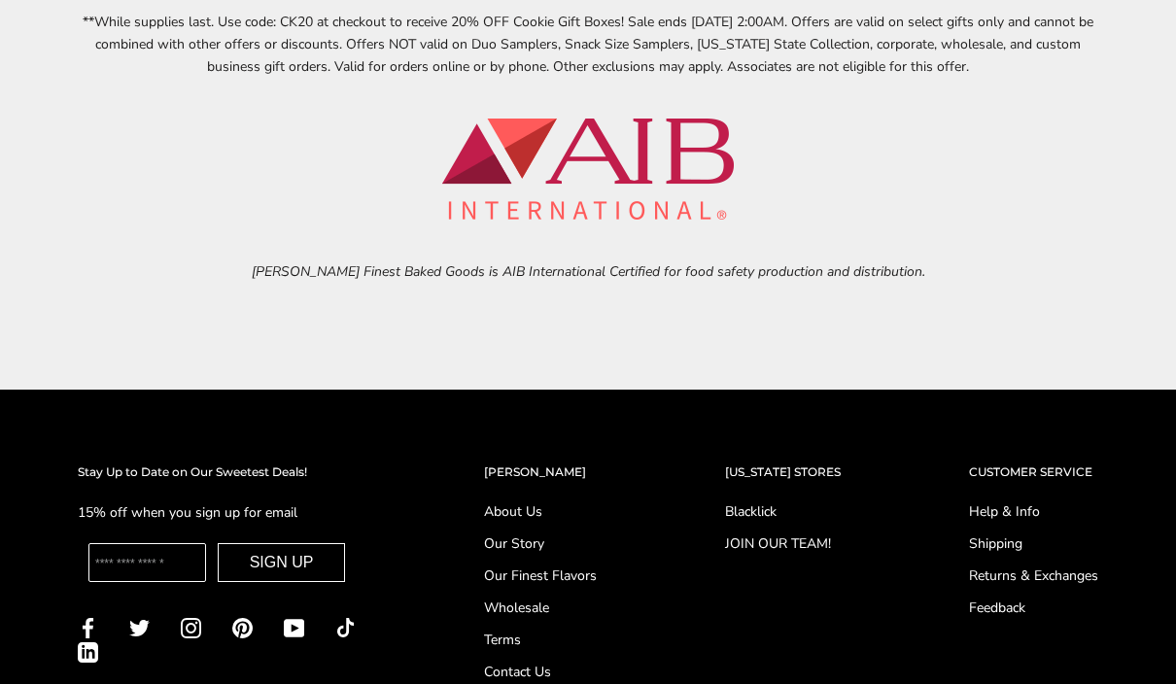
scroll to position [7018, 0]
click at [1030, 502] on link "Help & Info" at bounding box center [1033, 512] width 129 height 20
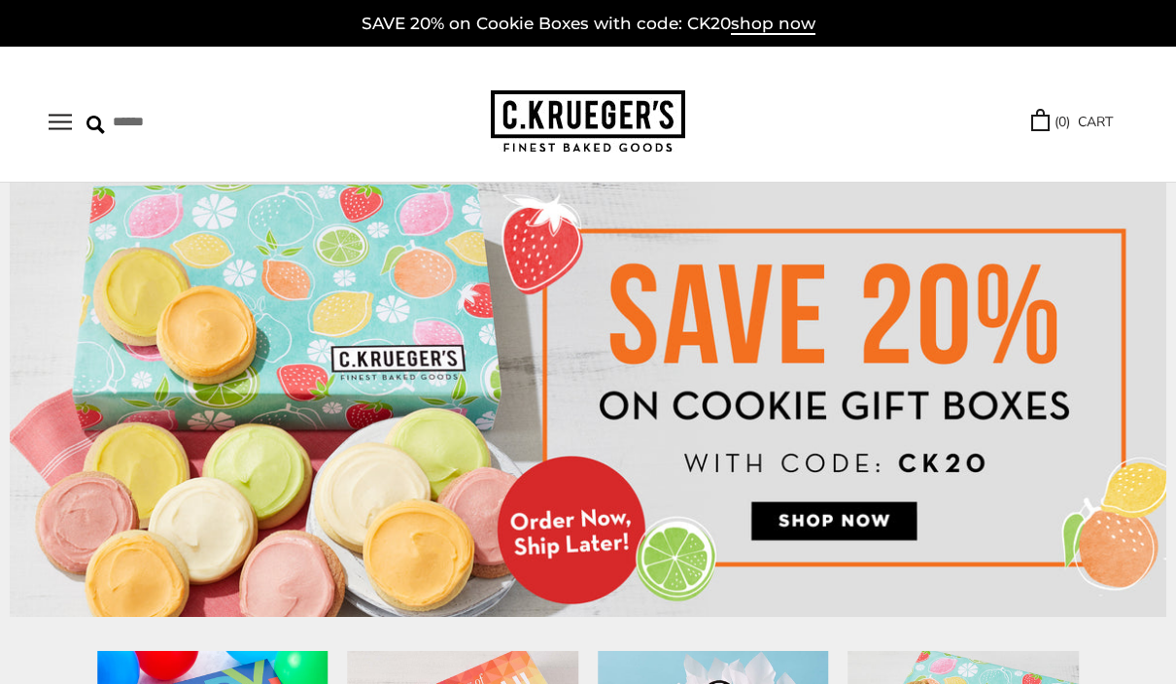
click at [61, 125] on button "Open navigation" at bounding box center [60, 122] width 23 height 17
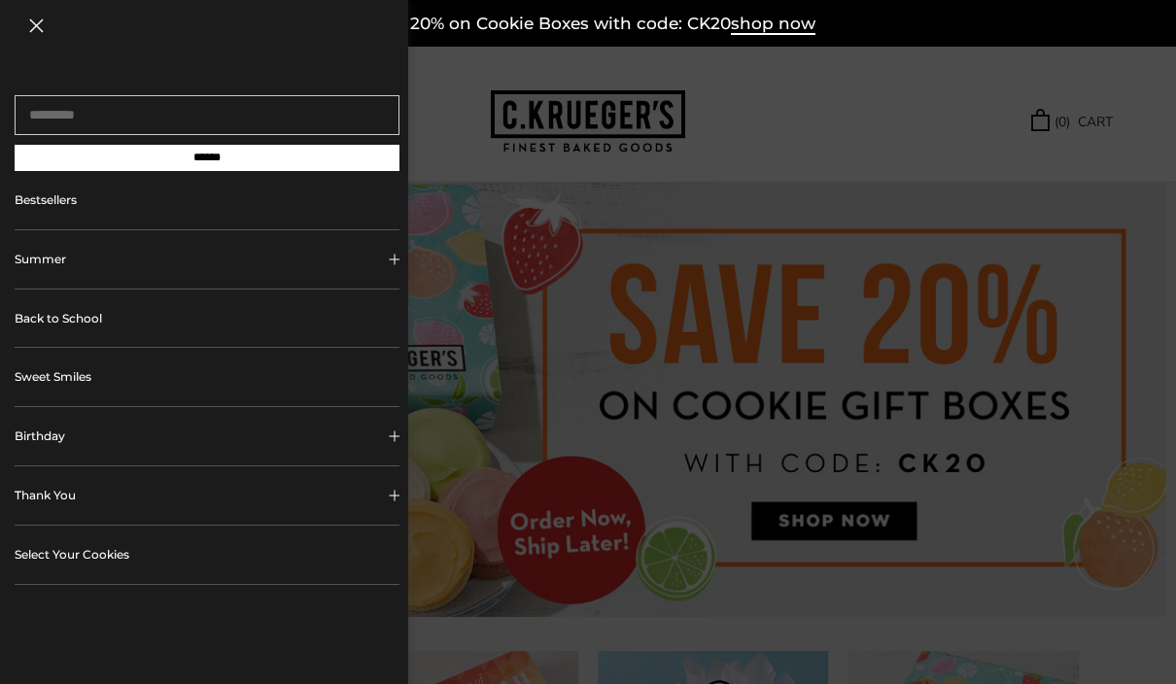
click at [379, 266] on button "Summer" at bounding box center [207, 259] width 385 height 58
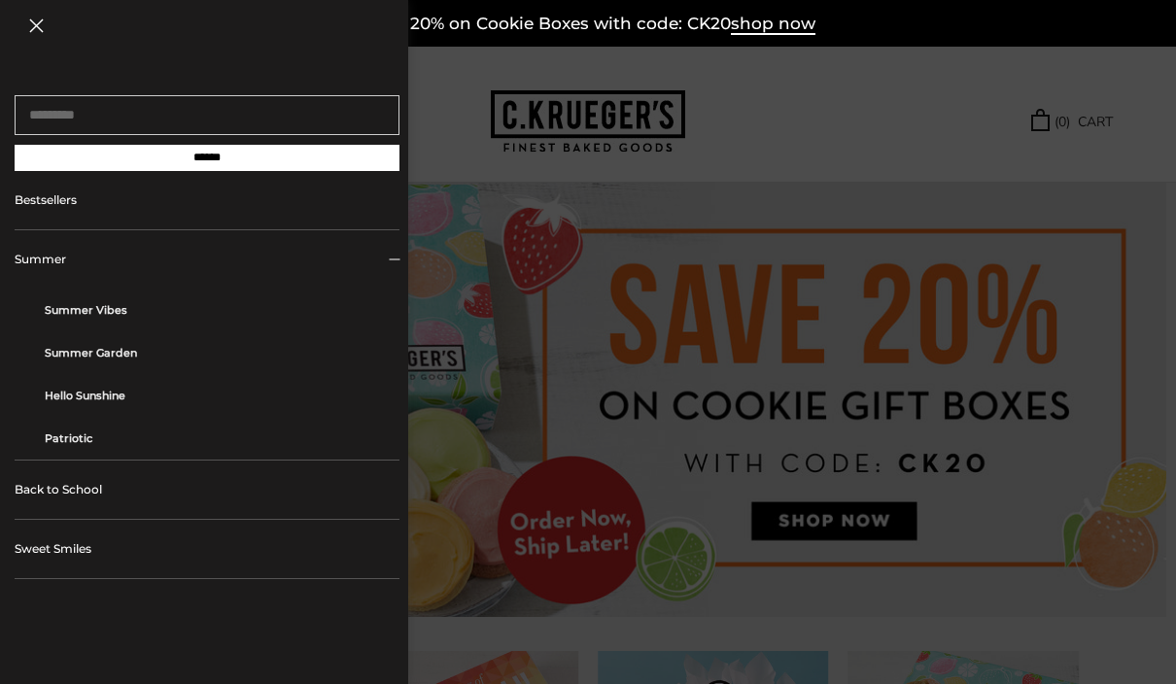
click at [193, 358] on link "Summer Garden" at bounding box center [215, 353] width 340 height 43
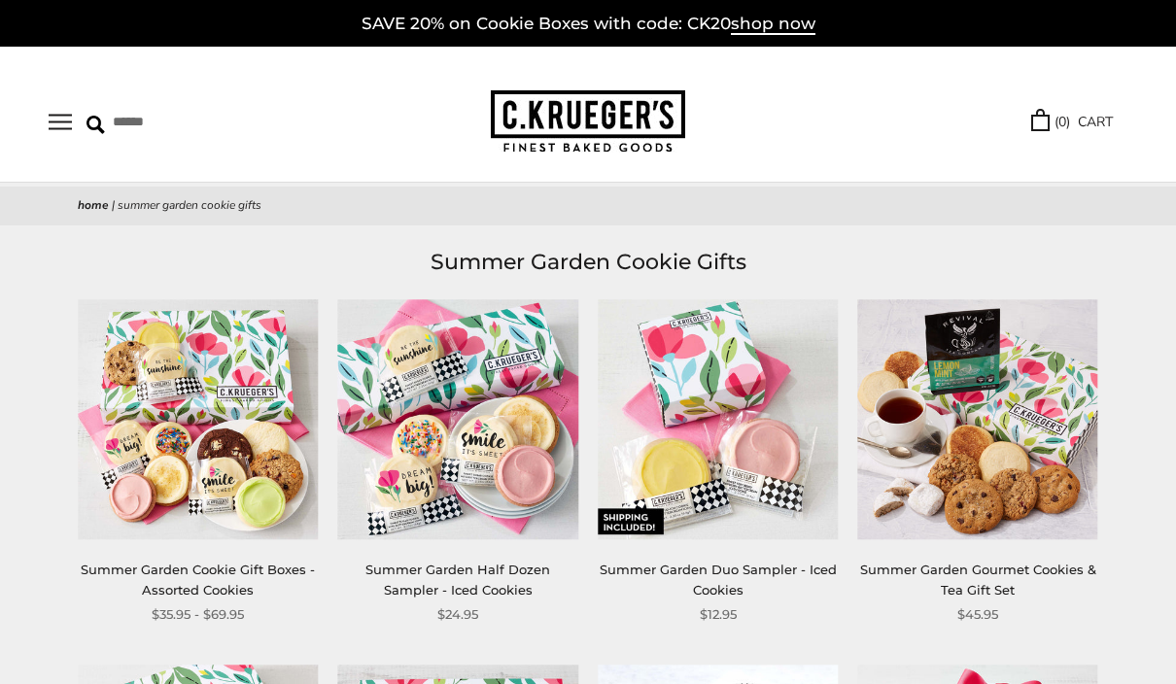
click at [59, 125] on button "Open navigation" at bounding box center [60, 122] width 23 height 17
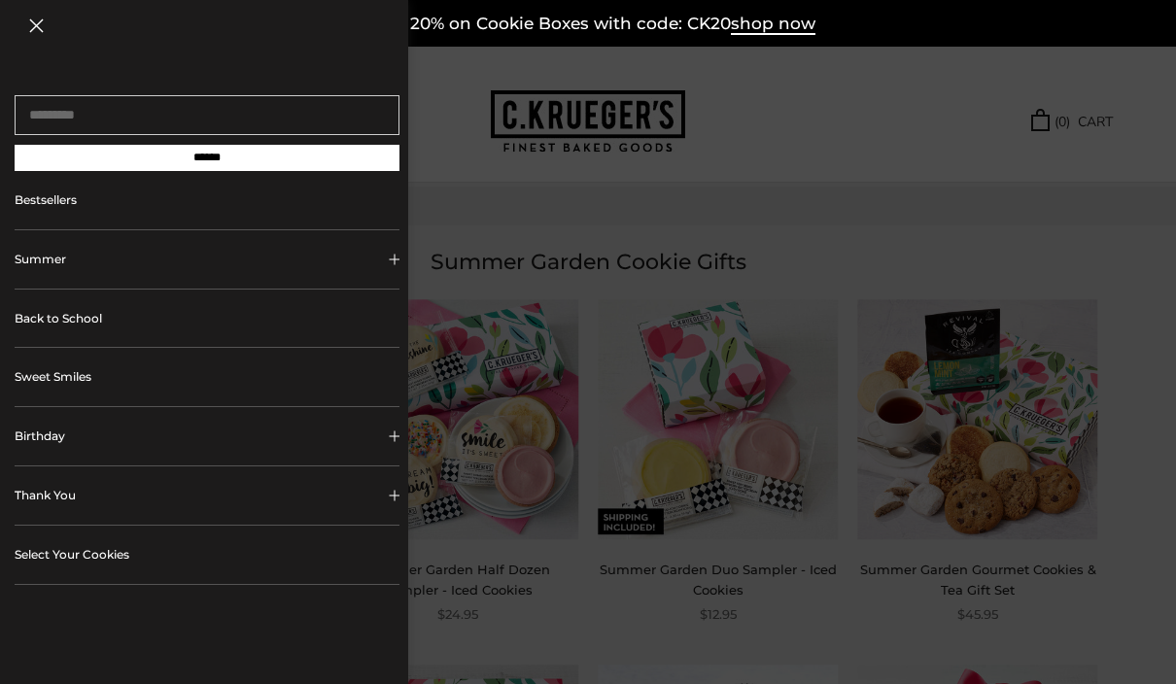
click at [332, 202] on link "Bestsellers" at bounding box center [207, 200] width 385 height 58
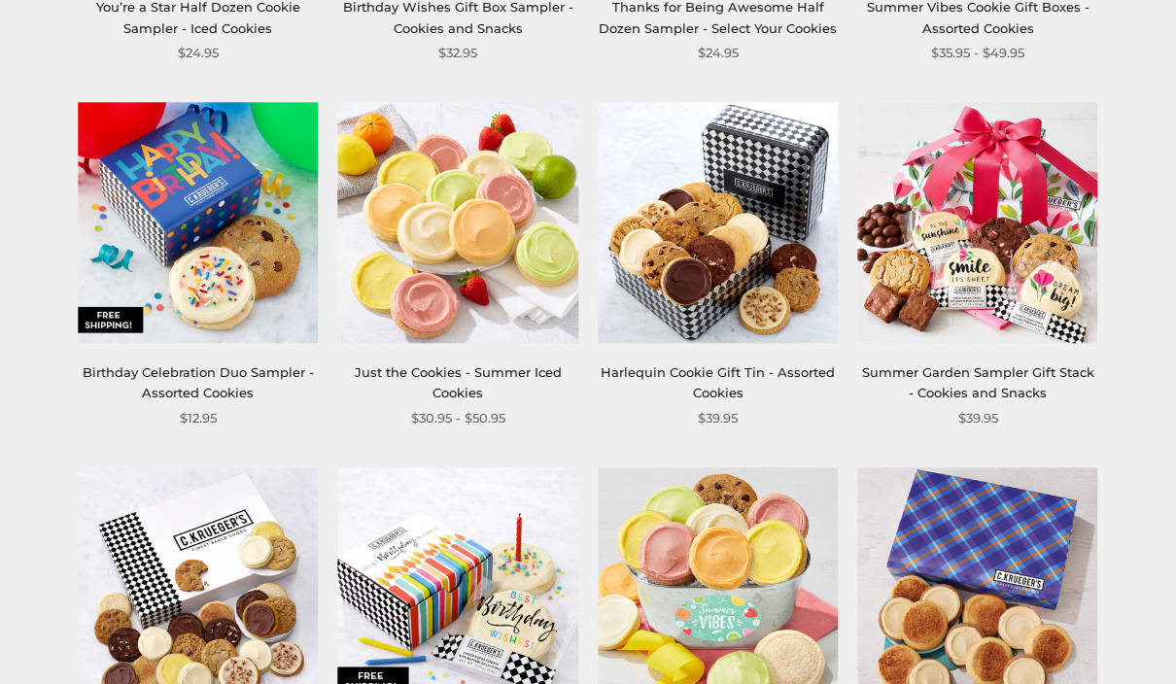
scroll to position [1381, 0]
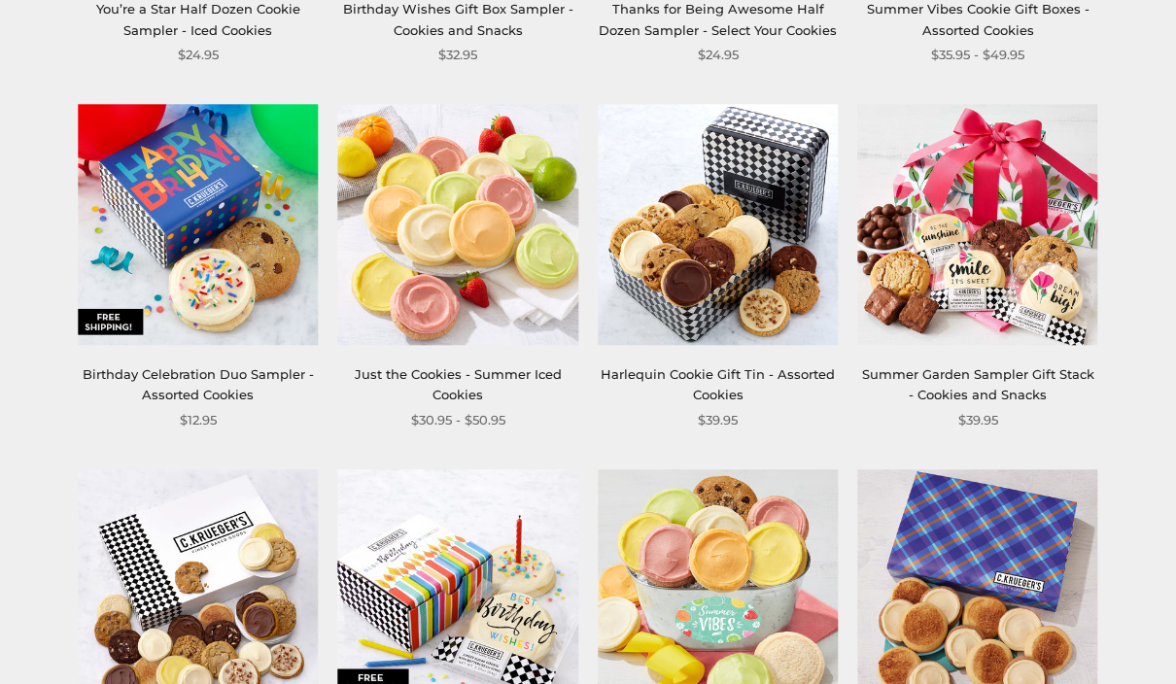
click at [506, 238] on img at bounding box center [458, 225] width 240 height 240
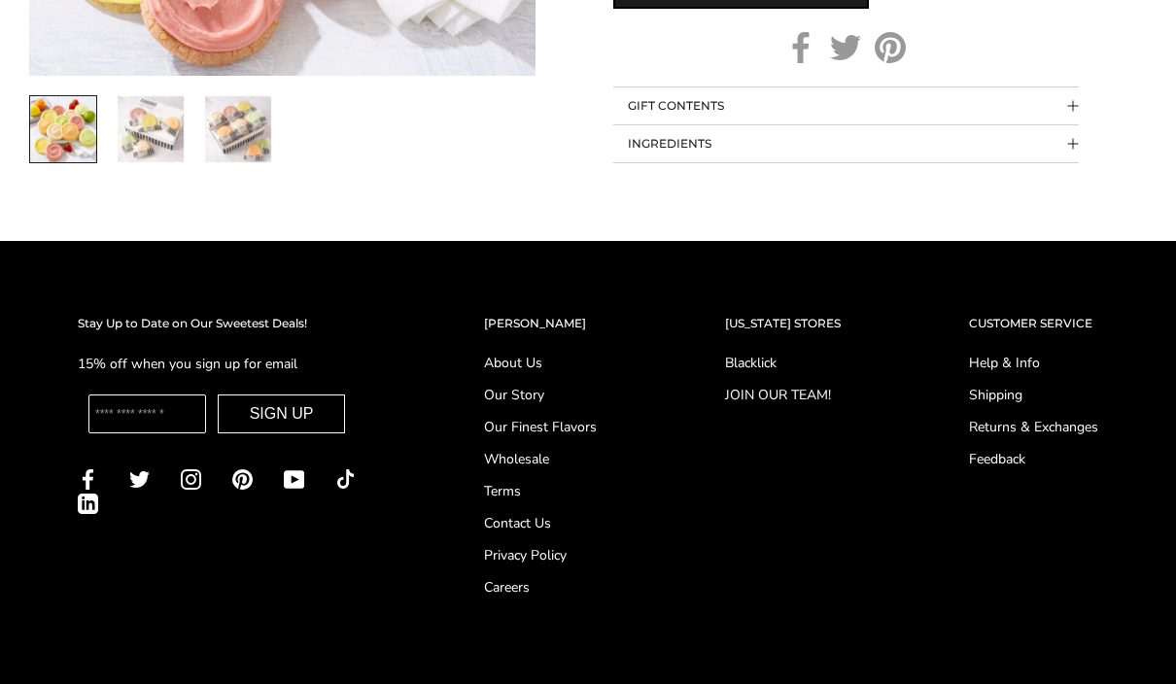
scroll to position [1644, 0]
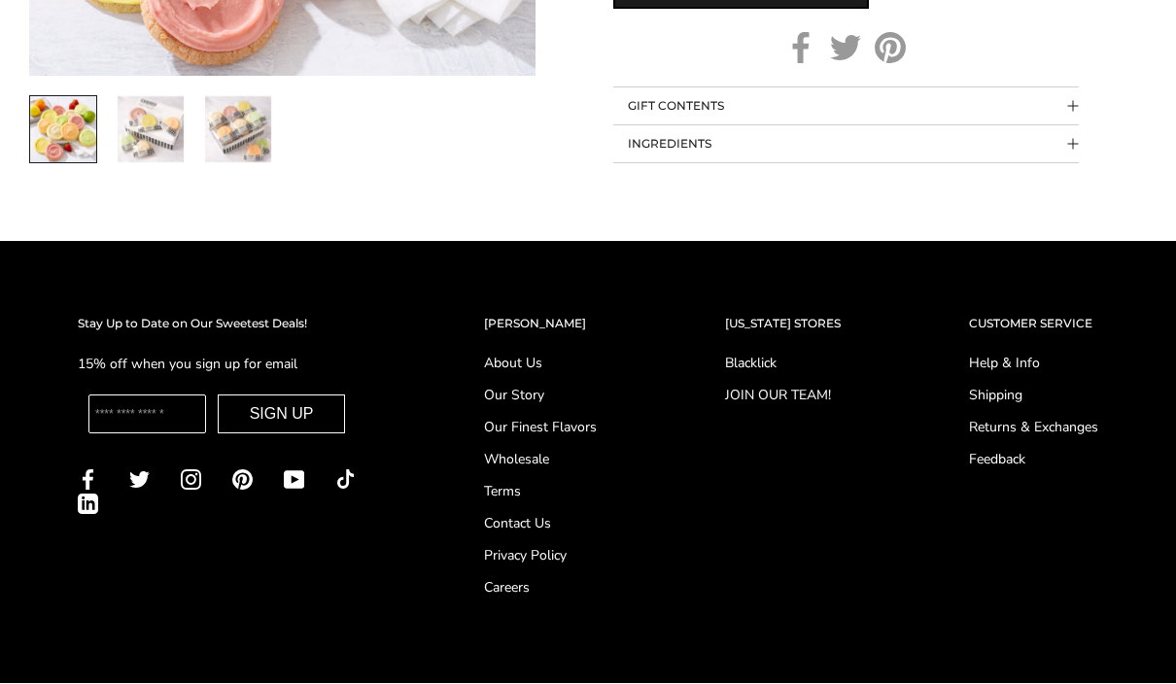
click at [997, 386] on link "Shipping" at bounding box center [1033, 396] width 129 height 20
